Goal: Task Accomplishment & Management: Complete application form

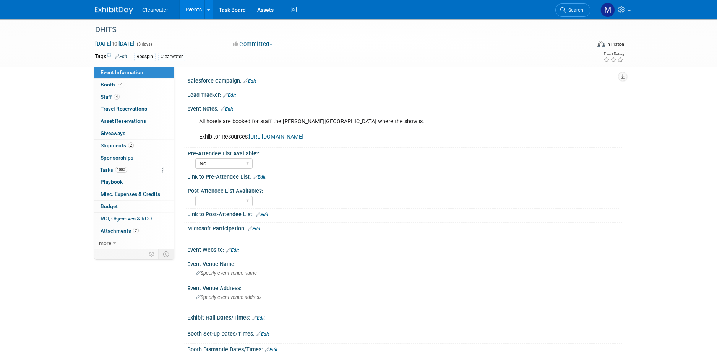
select select "No"
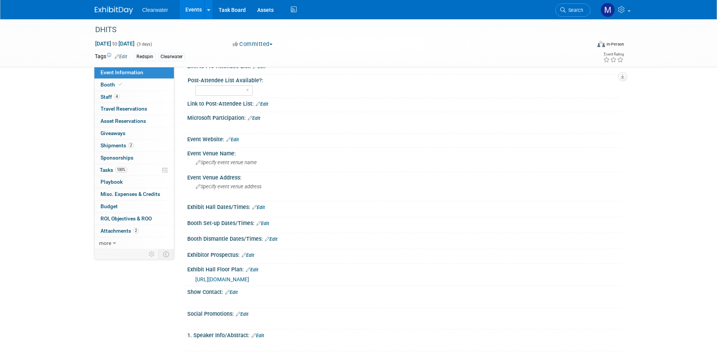
click at [196, 11] on link "Events" at bounding box center [194, 9] width 28 height 19
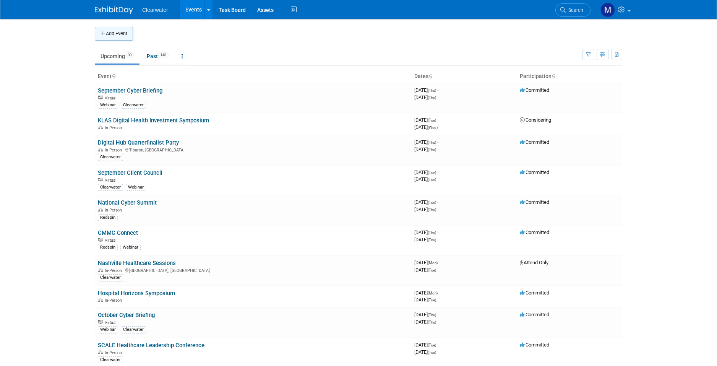
click at [112, 35] on button "Add Event" at bounding box center [114, 34] width 38 height 14
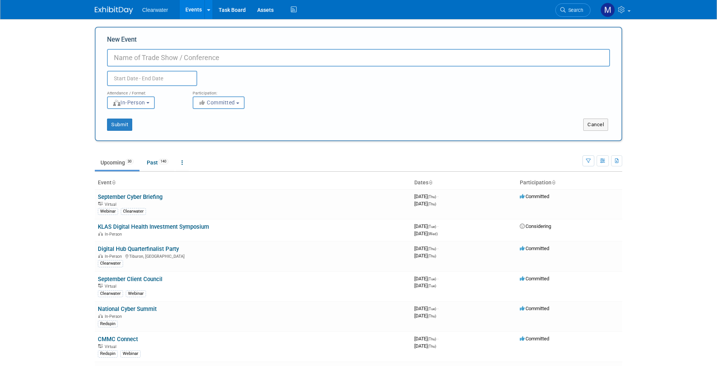
click at [170, 55] on input "New Event" at bounding box center [358, 58] width 503 height 18
click at [226, 55] on input "New Event" at bounding box center [358, 58] width 503 height 18
type input "The Federal Cyber Certification Series"
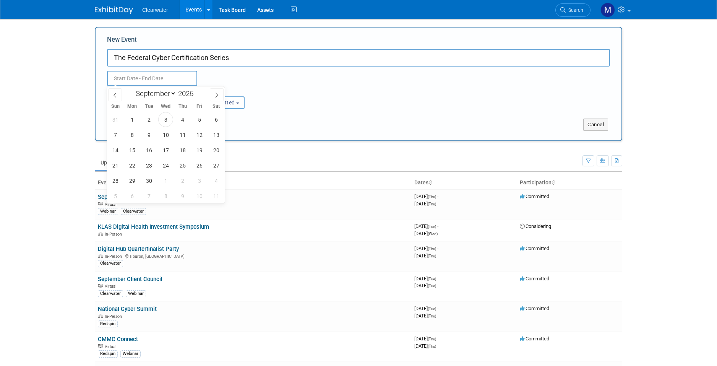
click at [189, 80] on input "text" at bounding box center [152, 78] width 90 height 15
click at [219, 93] on icon at bounding box center [216, 95] width 5 height 5
click at [213, 96] on span at bounding box center [217, 94] width 14 height 13
select select "10"
click at [185, 148] on span "13" at bounding box center [182, 150] width 15 height 15
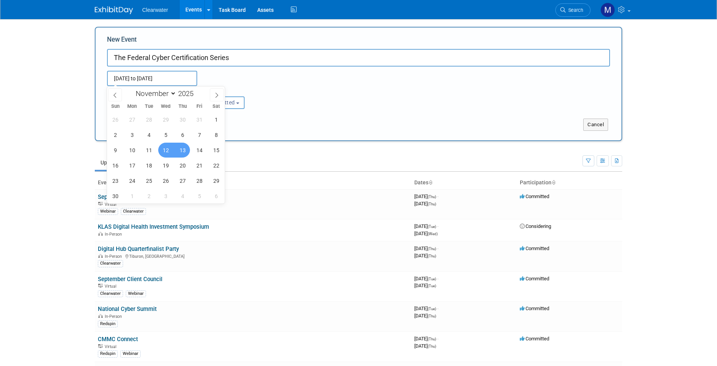
click at [169, 150] on span "12" at bounding box center [165, 150] width 15 height 15
type input "Nov 12, 2025 to Nov 13, 2025"
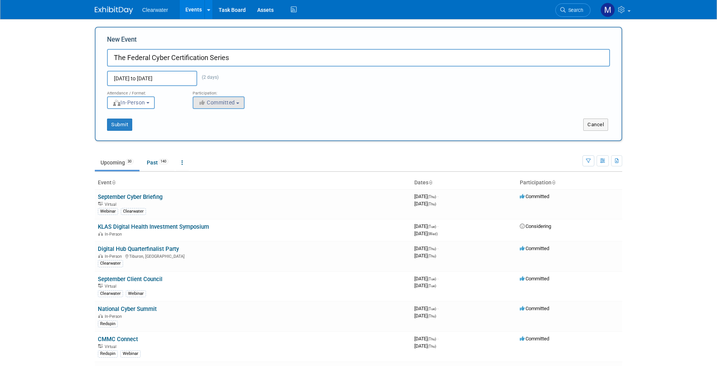
click at [226, 102] on span "Committed" at bounding box center [216, 102] width 37 height 6
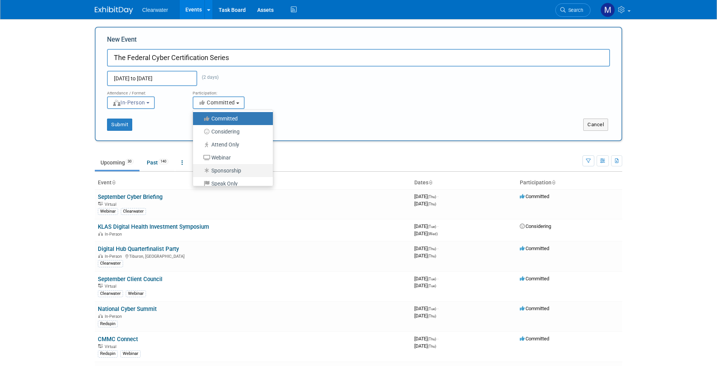
scroll to position [2, 0]
click at [237, 180] on label "Speak Only" at bounding box center [231, 182] width 68 height 10
click at [200, 180] on input "Speak Only" at bounding box center [197, 182] width 5 height 5
select select "104"
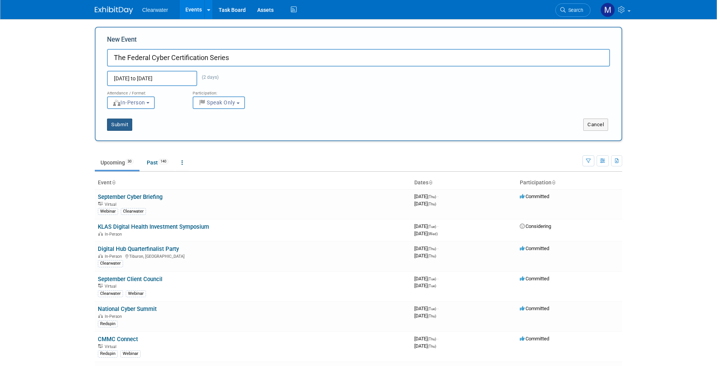
click at [126, 127] on button "Submit" at bounding box center [119, 125] width 25 height 12
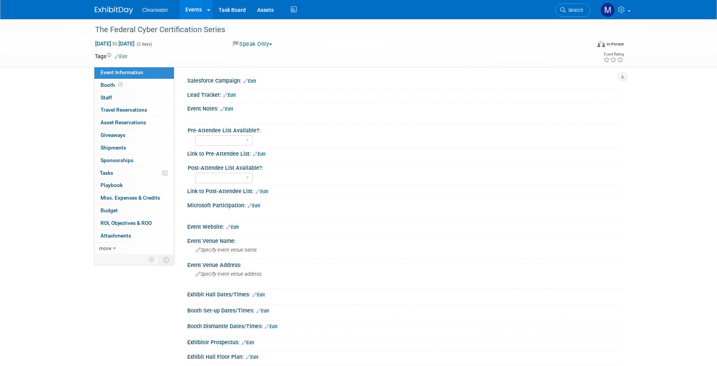
click at [125, 57] on link "Edit" at bounding box center [121, 56] width 13 height 5
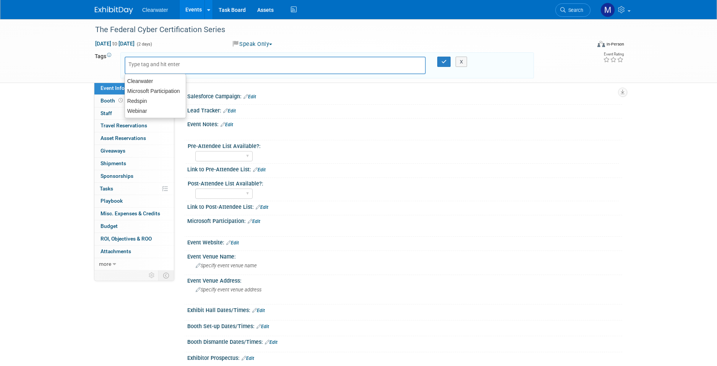
click at [155, 65] on input "text" at bounding box center [158, 64] width 61 height 8
type input "redspin"
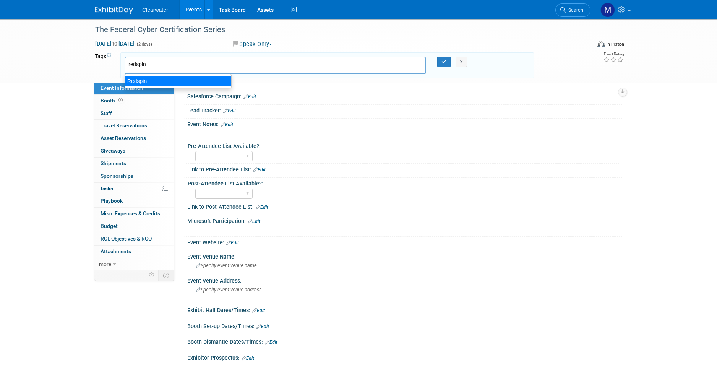
click at [163, 80] on div "Redspin" at bounding box center [178, 81] width 107 height 11
type input "Redspin"
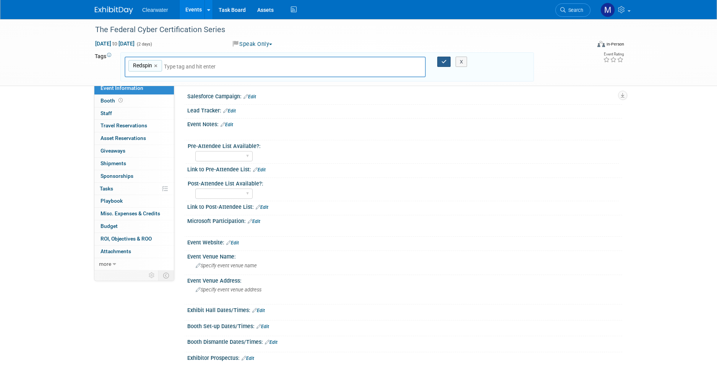
click at [442, 59] on icon "button" at bounding box center [444, 61] width 5 height 5
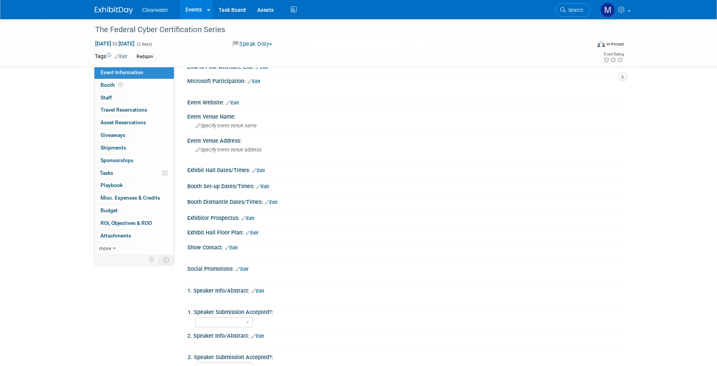
scroll to position [172, 0]
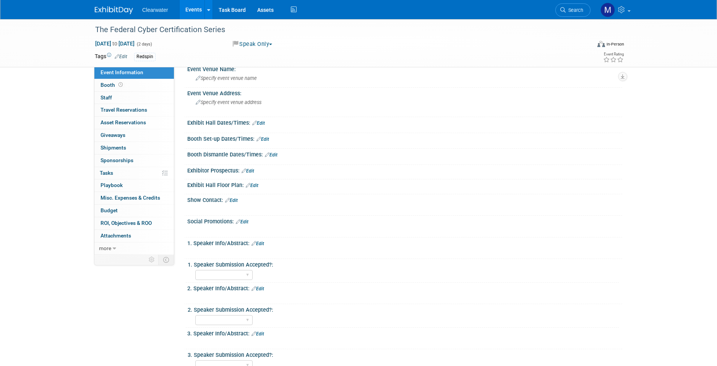
click at [261, 241] on link "Edit" at bounding box center [258, 243] width 13 height 5
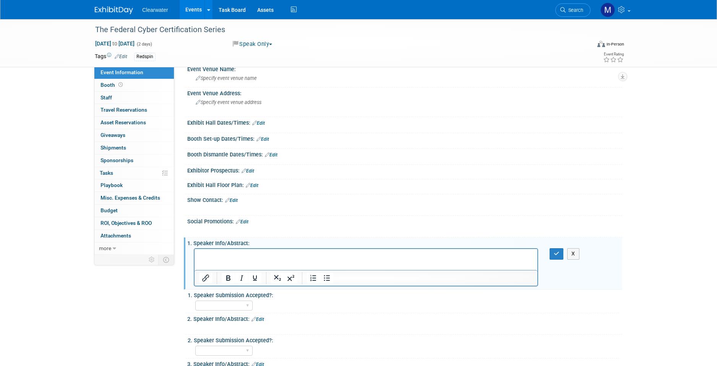
scroll to position [0, 0]
click at [575, 250] on button "X" at bounding box center [574, 253] width 12 height 11
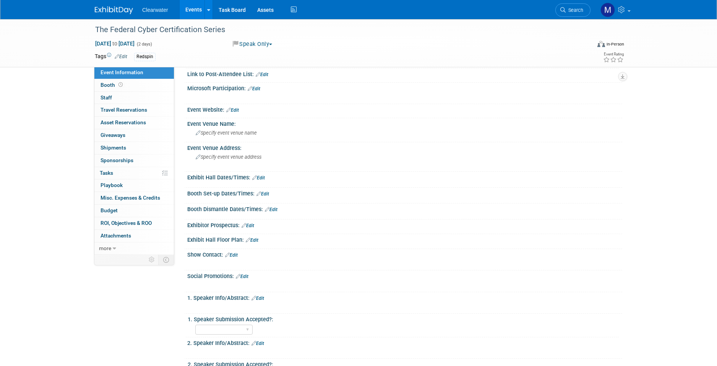
scroll to position [54, 0]
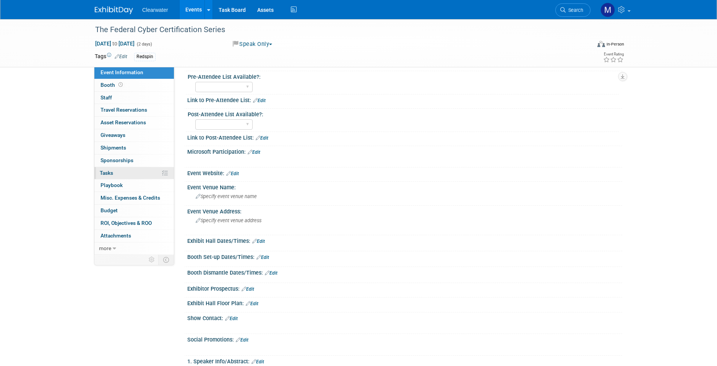
click at [117, 169] on link "0% Tasks 0%" at bounding box center [134, 173] width 80 height 12
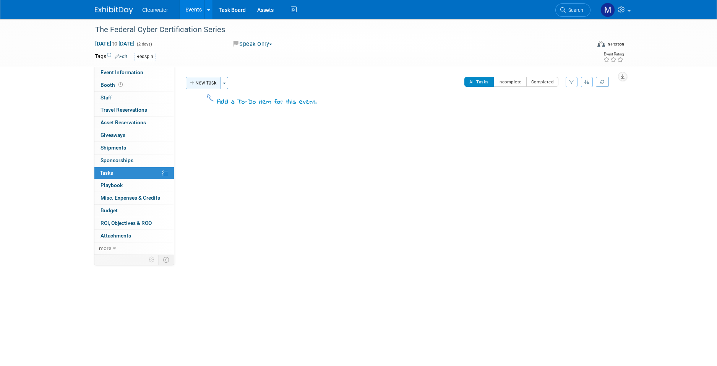
click at [200, 86] on button "New Task" at bounding box center [203, 83] width 35 height 12
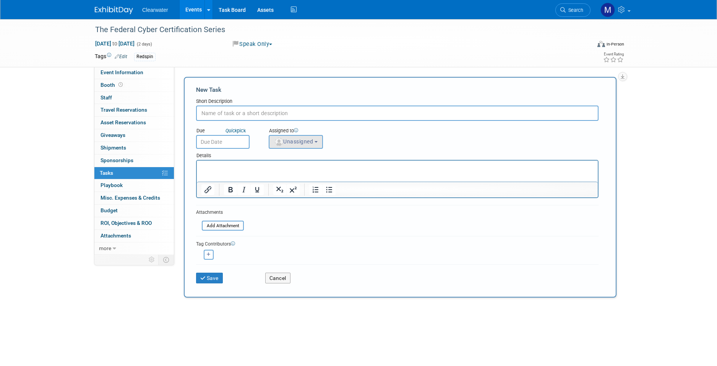
click at [320, 140] on button "Unassigned" at bounding box center [296, 142] width 54 height 14
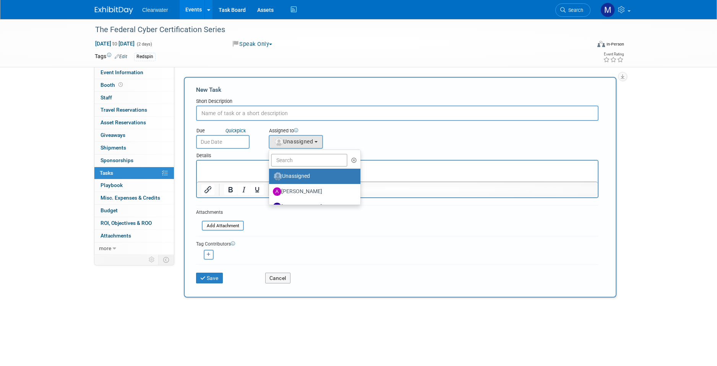
click at [390, 140] on div "Due Quick pick Assigned to <img src="https://www.exhibitday.com/Images/Unassign…" at bounding box center [397, 135] width 414 height 28
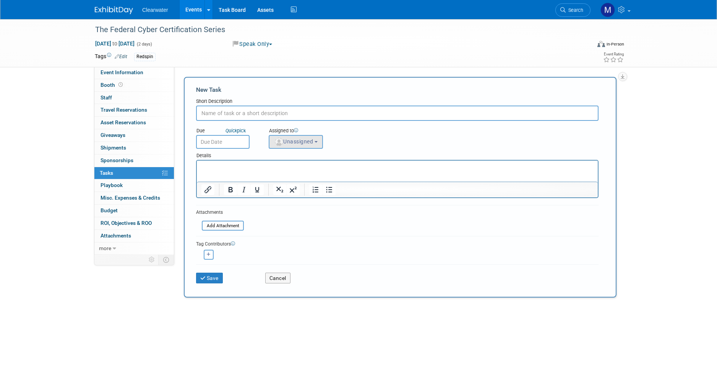
click at [286, 141] on span "Unassigned" at bounding box center [293, 141] width 39 height 6
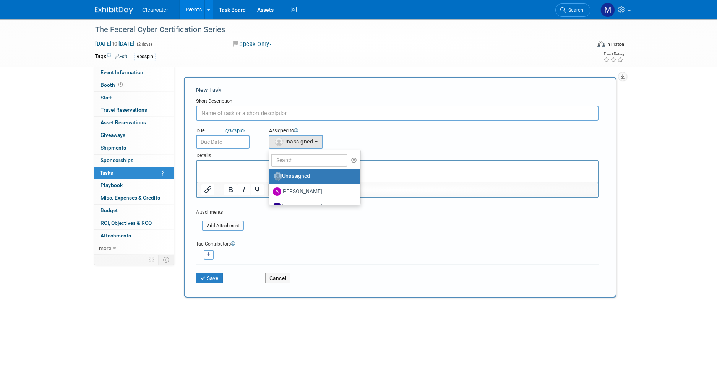
click at [386, 144] on div "Due Quick pick Assigned to <img src="https://www.exhibitday.com/Images/Unassign…" at bounding box center [397, 135] width 414 height 28
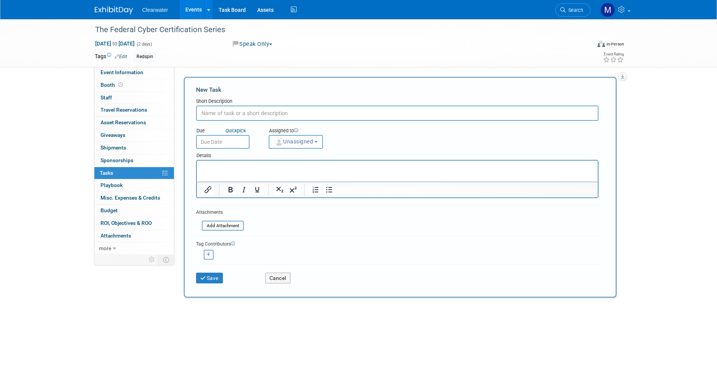
click at [222, 112] on input "text" at bounding box center [397, 113] width 403 height 15
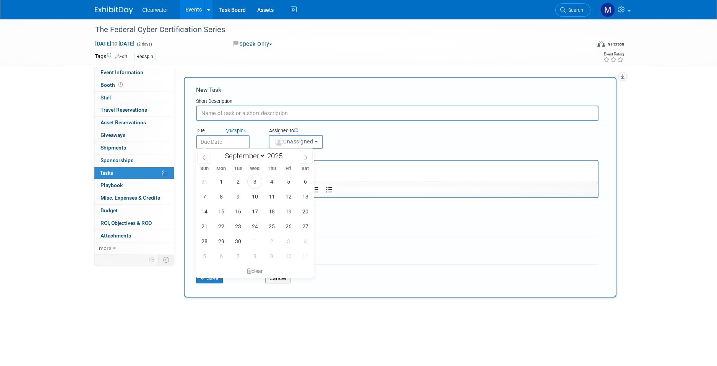
click at [237, 143] on input "text" at bounding box center [223, 142] width 54 height 14
click at [447, 224] on form "New Task Short Description Due Quick pick Unassigned" at bounding box center [400, 187] width 408 height 203
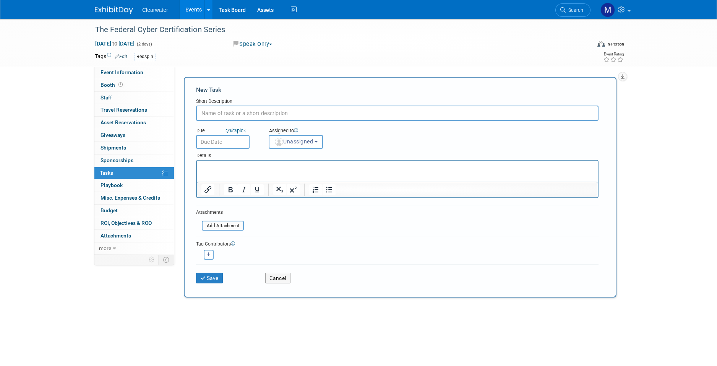
click at [228, 166] on p "Rich Text Area. Press ALT-0 for help." at bounding box center [398, 168] width 392 height 8
drag, startPoint x: 205, startPoint y: 165, endPoint x: 303, endPoint y: 175, distance: 98.8
click at [303, 171] on html at bounding box center [397, 166] width 401 height 11
drag, startPoint x: 254, startPoint y: 170, endPoint x: 286, endPoint y: 176, distance: 33.3
click at [286, 171] on html at bounding box center [397, 166] width 401 height 11
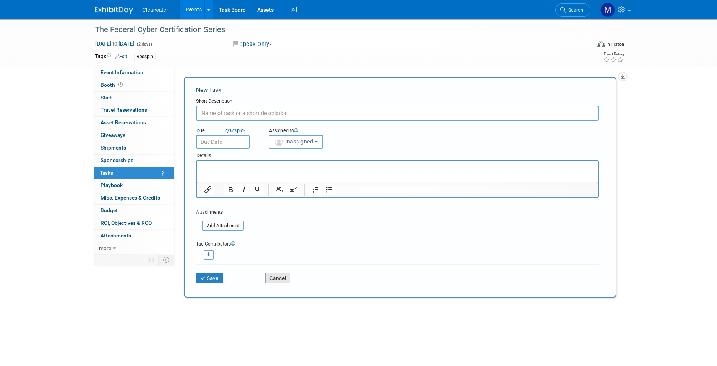
click at [277, 280] on button "Cancel" at bounding box center [277, 278] width 25 height 11
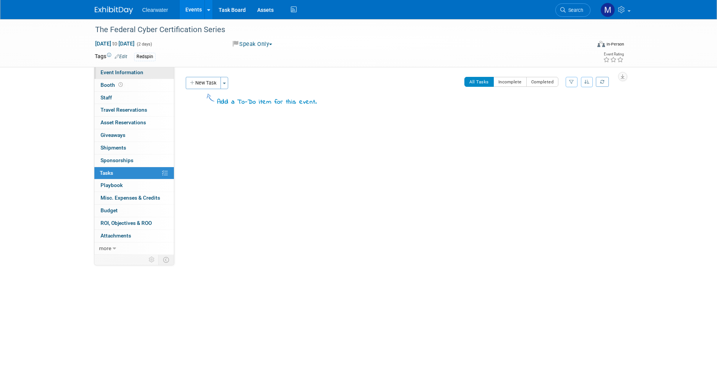
click at [136, 70] on span "Event Information" at bounding box center [122, 72] width 43 height 6
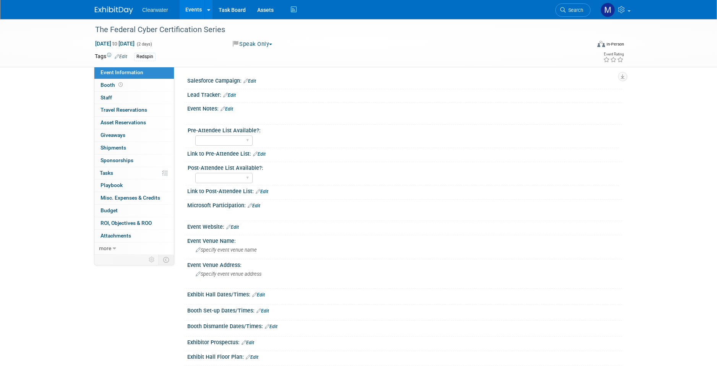
click at [201, 8] on link "Events" at bounding box center [194, 9] width 28 height 19
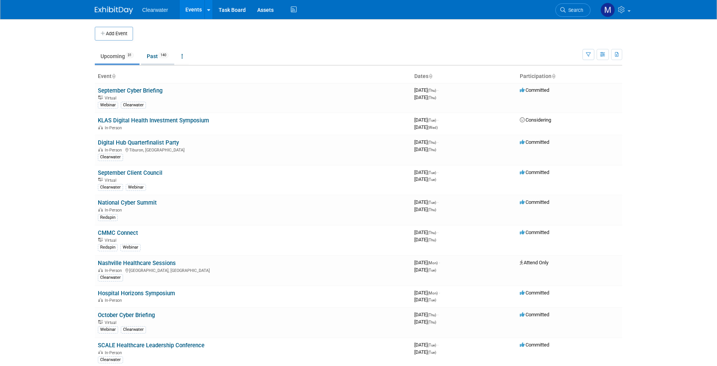
click at [165, 57] on span "140" at bounding box center [163, 55] width 10 height 6
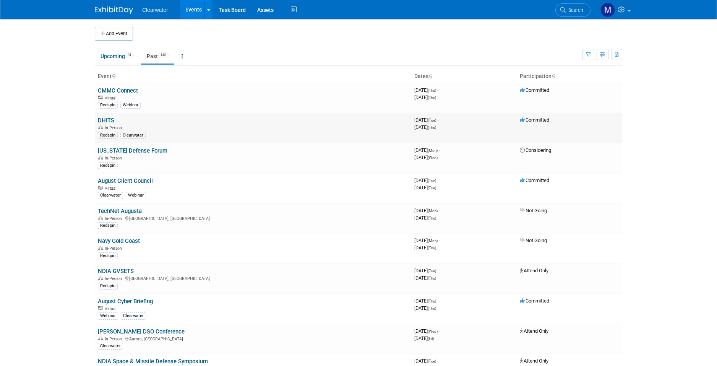
click at [112, 121] on link "DHITS" at bounding box center [106, 120] width 16 height 7
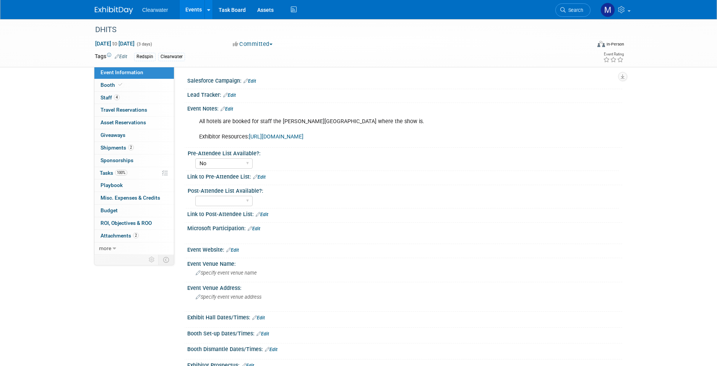
select select "No"
click at [134, 145] on link "2 Shipments 2" at bounding box center [134, 148] width 80 height 12
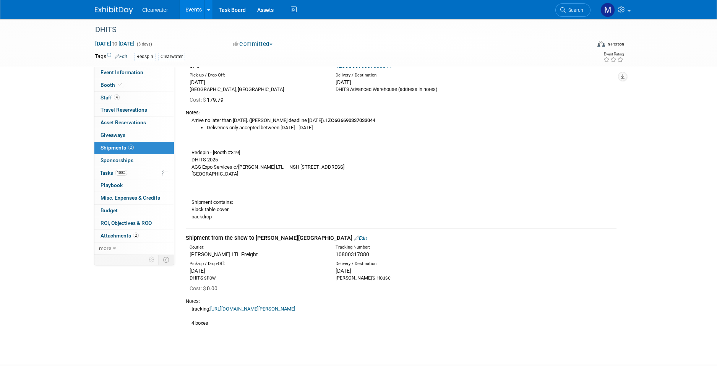
scroll to position [2, 0]
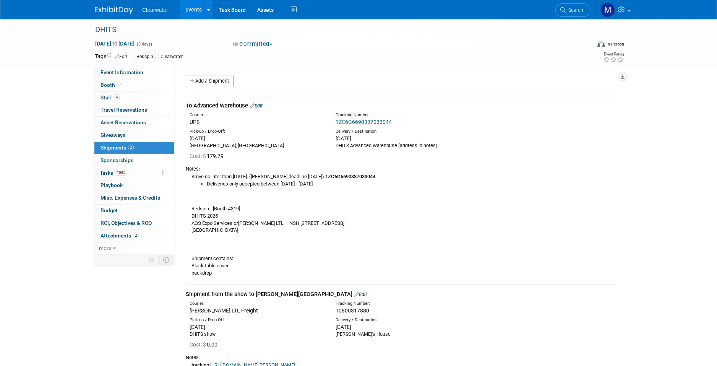
click at [358, 122] on link "1ZC6G6690337033044" at bounding box center [364, 122] width 56 height 6
drag, startPoint x: 205, startPoint y: 153, endPoint x: 247, endPoint y: 151, distance: 42.9
click at [247, 152] on div "Cost: $ 179.79" at bounding box center [403, 156] width 427 height 8
drag, startPoint x: 202, startPoint y: 337, endPoint x: 232, endPoint y: 340, distance: 29.9
click at [232, 341] on div "Cost: $ 0.00" at bounding box center [403, 345] width 427 height 8
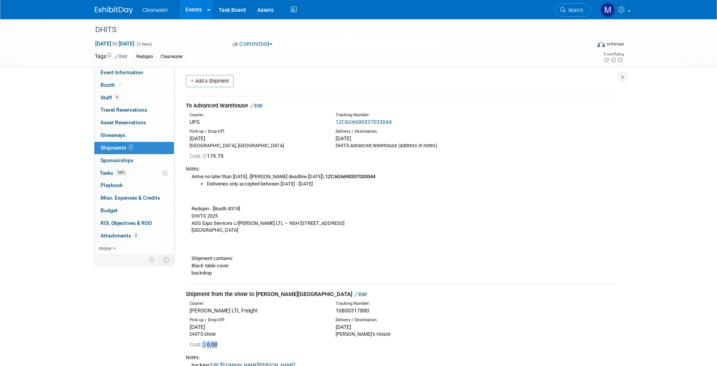
drag, startPoint x: 195, startPoint y: 307, endPoint x: 227, endPoint y: 307, distance: 31.7
click at [227, 307] on div "Saia LTL Freight" at bounding box center [257, 311] width 135 height 8
click at [246, 317] on div "Pick-up / Drop-Off:" at bounding box center [257, 320] width 135 height 6
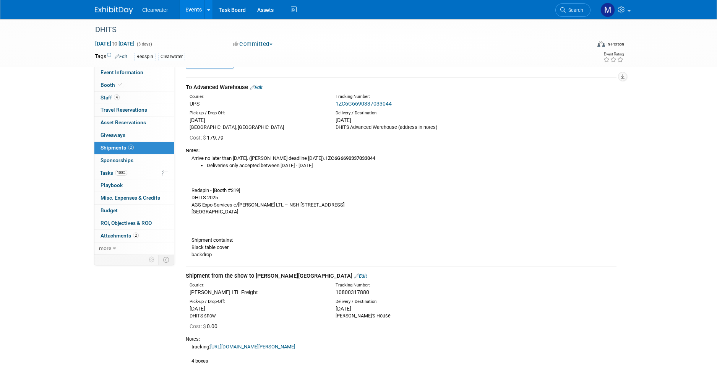
scroll to position [33, 0]
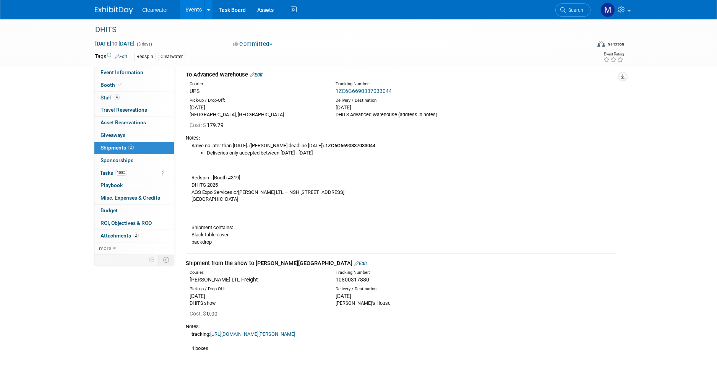
drag, startPoint x: 340, startPoint y: 290, endPoint x: 377, endPoint y: 295, distance: 37.1
click at [377, 295] on div "Wed. Sep 3, 2025 Monica's House" at bounding box center [403, 299] width 135 height 15
click at [377, 300] on div "Monica's House" at bounding box center [403, 303] width 135 height 7
click at [256, 331] on link "https://www.saia.com/track/details;pro=10800317880" at bounding box center [252, 334] width 85 height 6
